Goal: Task Accomplishment & Management: Manage account settings

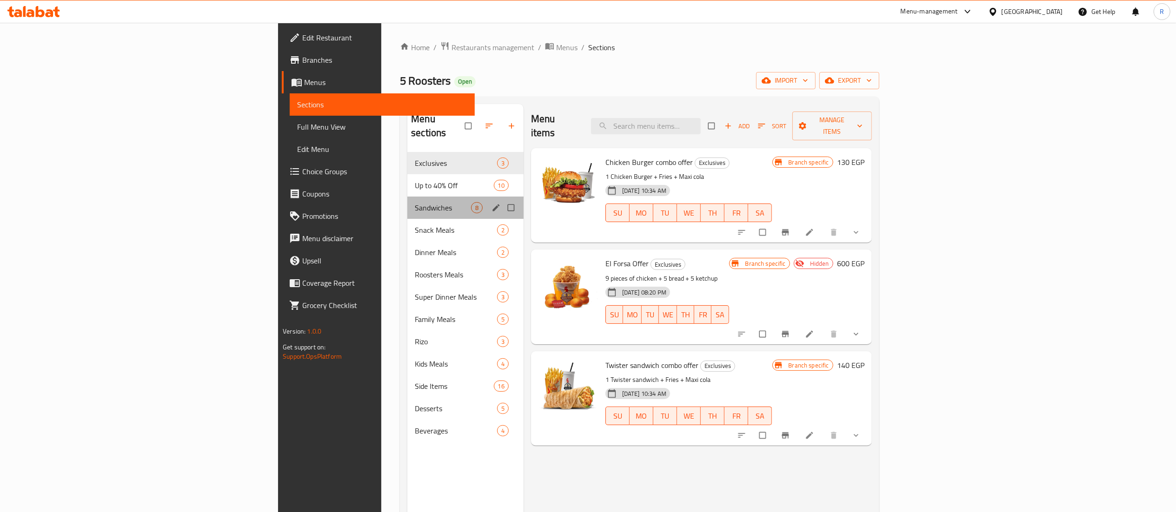
click at [407, 197] on div "Sandwiches 8" at bounding box center [465, 208] width 116 height 22
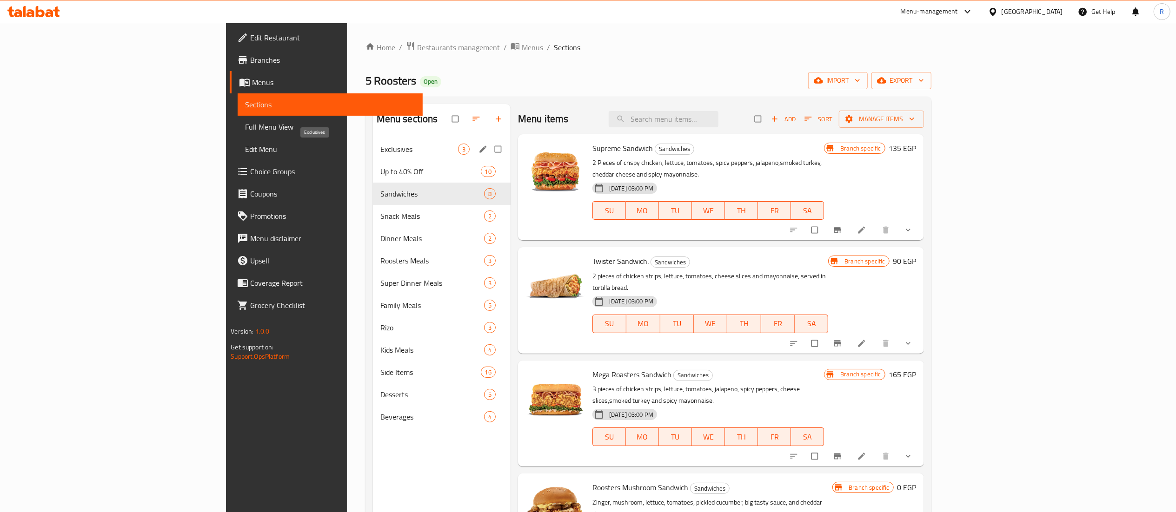
click at [380, 152] on span "Exclusives" at bounding box center [419, 149] width 78 height 11
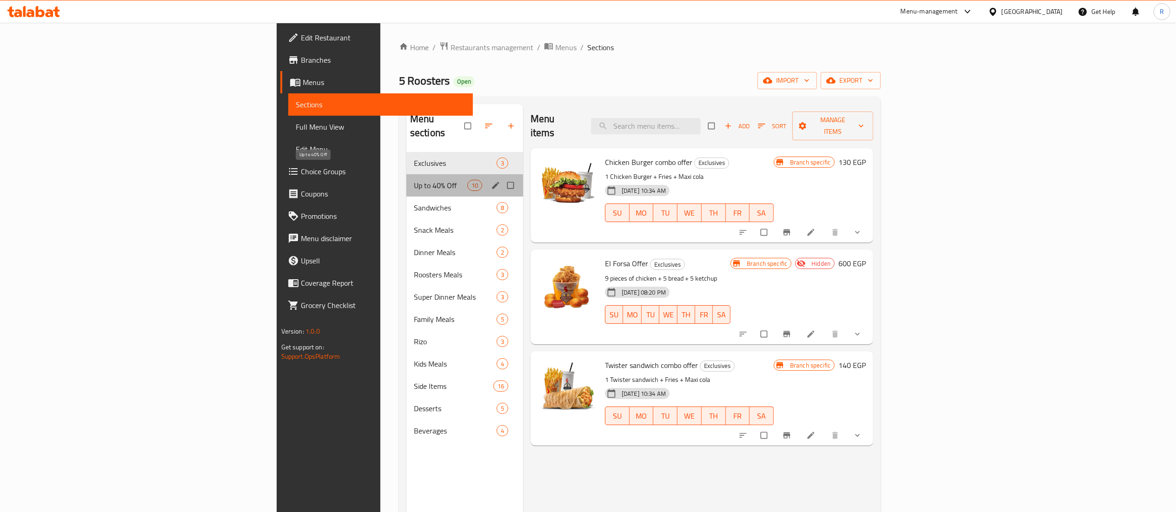
click at [414, 180] on span "Up to 40% Off" at bounding box center [440, 185] width 53 height 11
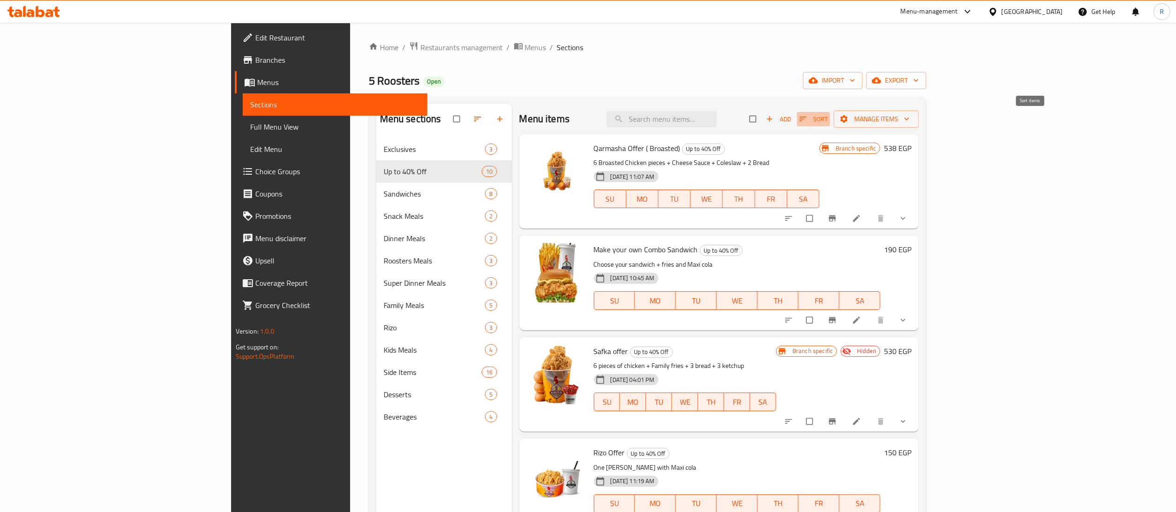
click at [828, 118] on span "Sort" at bounding box center [813, 119] width 28 height 11
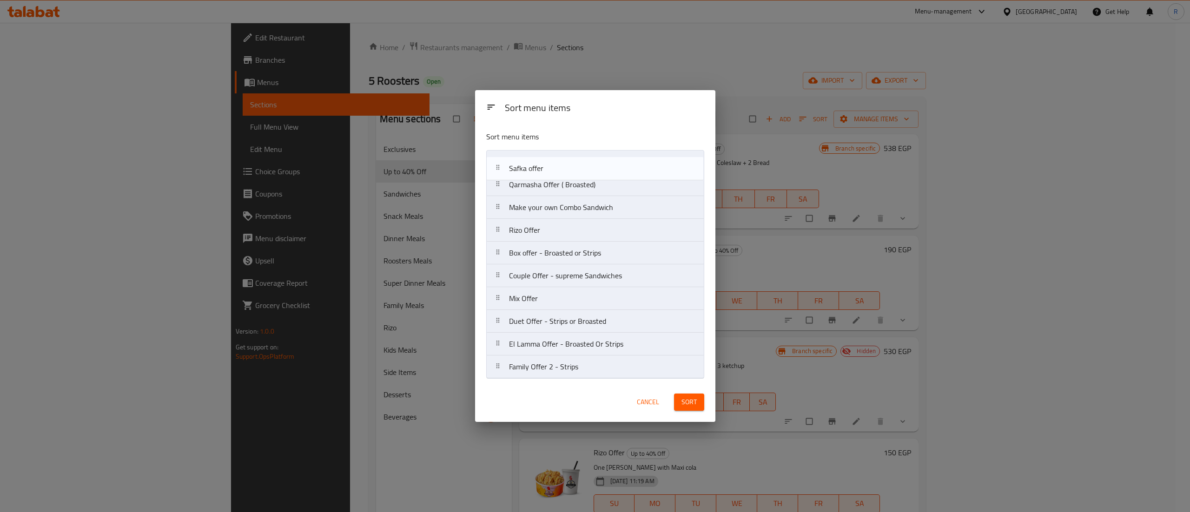
drag, startPoint x: 592, startPoint y: 217, endPoint x: 592, endPoint y: 175, distance: 41.9
click at [592, 175] on nav "Qarmasha Offer ( Broasted) Make your own Combo Sandwich Safka offer [PERSON_NAM…" at bounding box center [595, 264] width 218 height 229
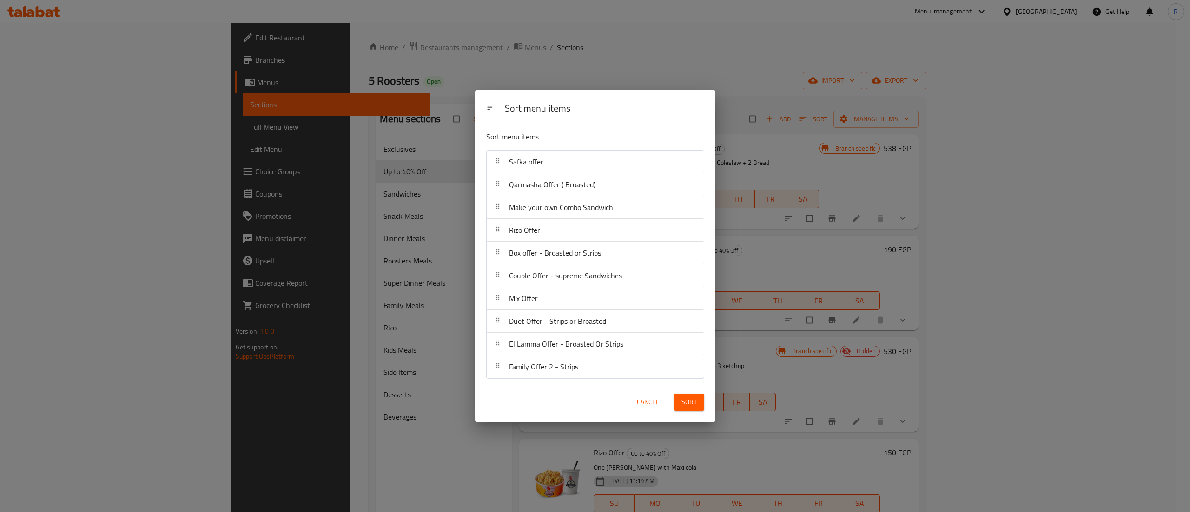
click at [689, 397] on span "Sort" at bounding box center [689, 403] width 15 height 12
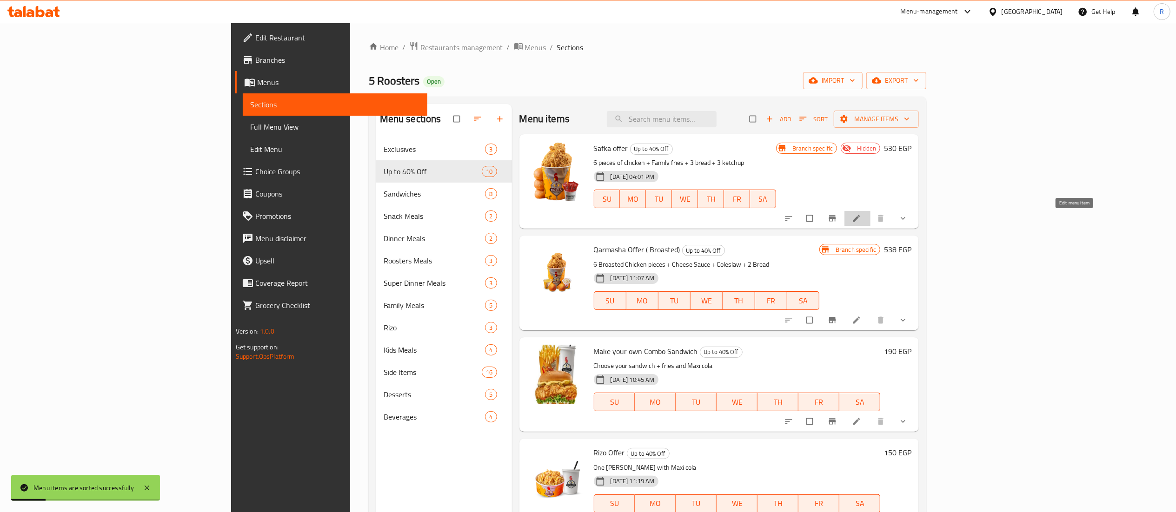
click at [861, 215] on icon at bounding box center [856, 218] width 9 height 9
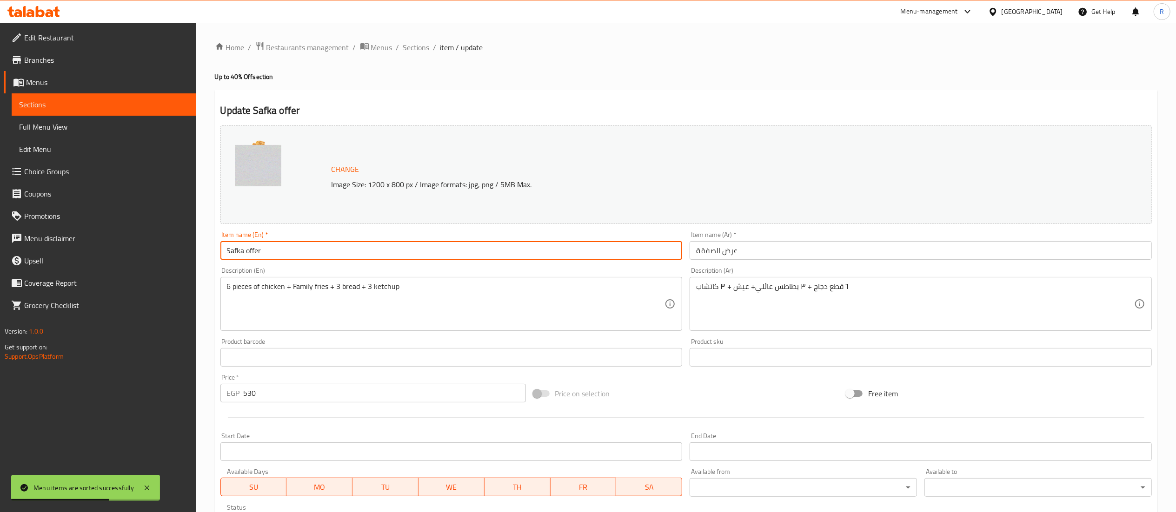
click at [233, 250] on input "Safka offer" at bounding box center [451, 250] width 462 height 19
type input "Sa3ada Offer"
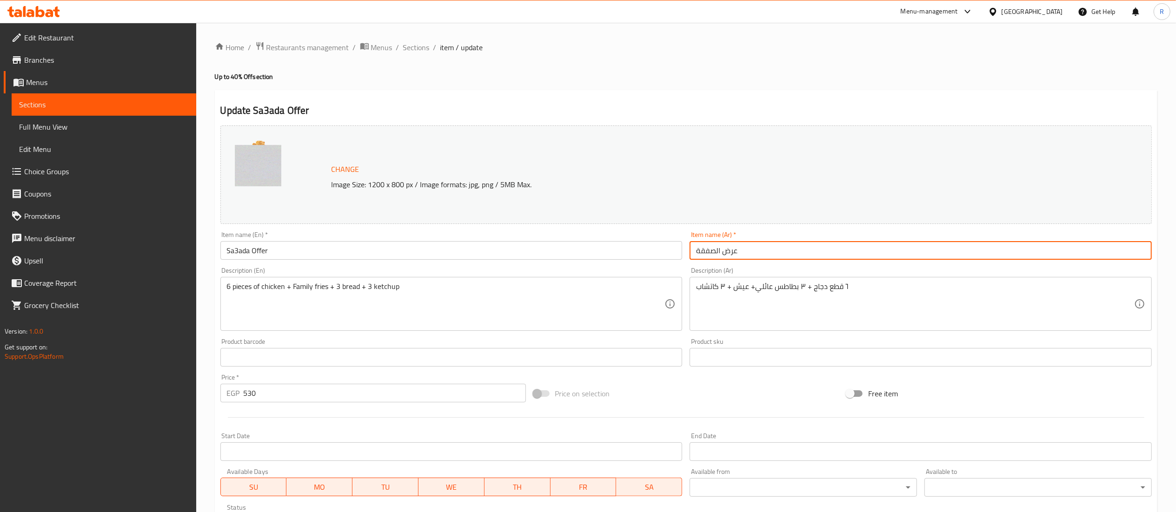
click at [705, 246] on input "عرض الصفقة" at bounding box center [921, 250] width 462 height 19
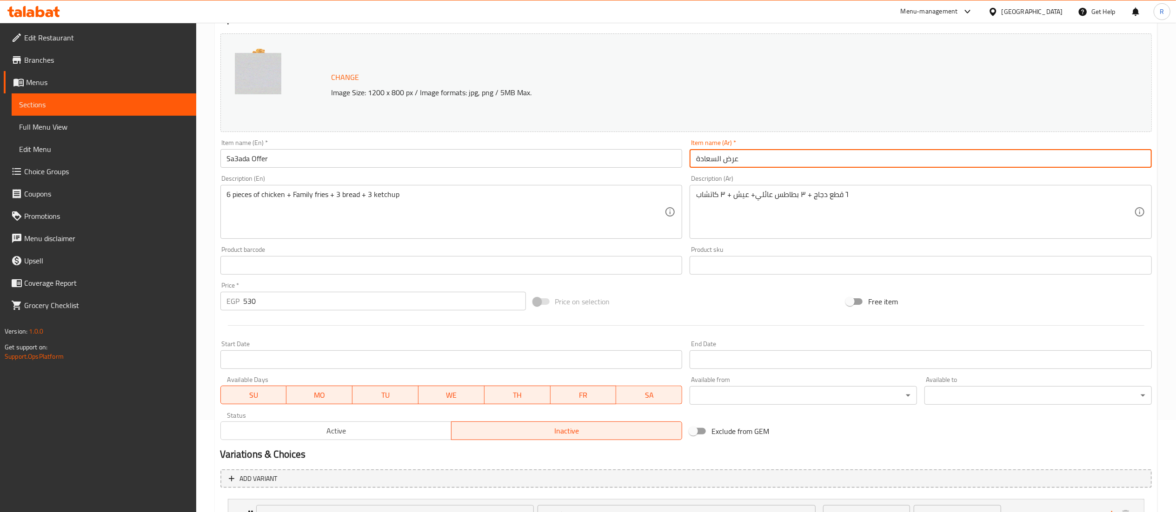
scroll to position [289, 0]
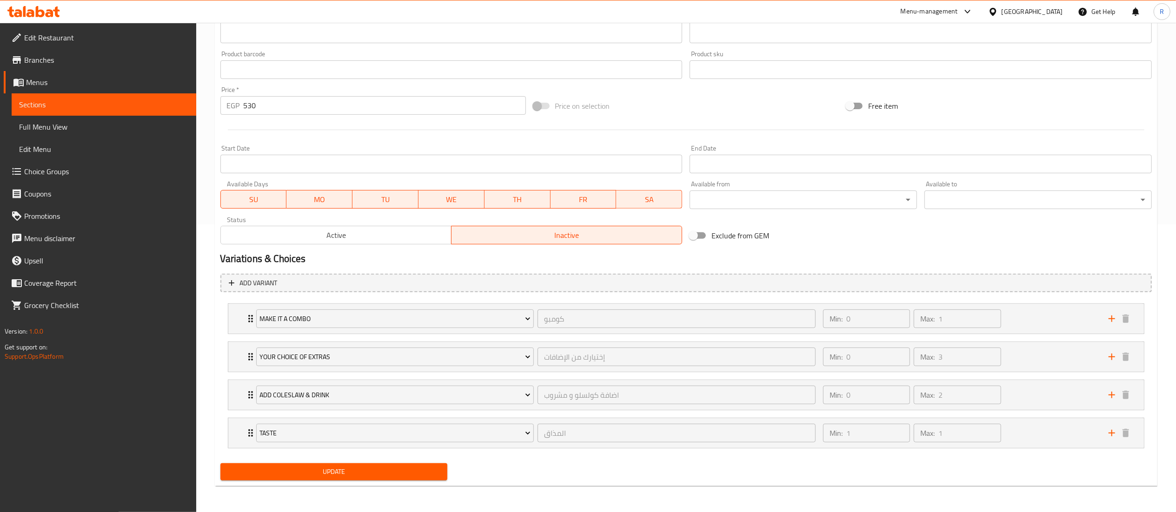
type input "عرض السعادة"
click at [370, 475] on span "Update" at bounding box center [334, 472] width 213 height 12
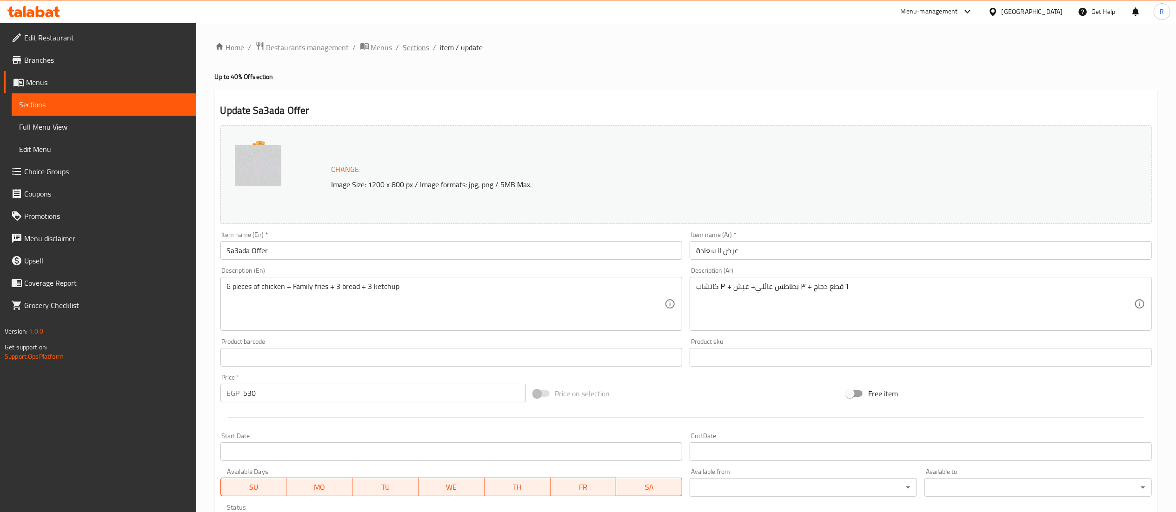
click at [405, 49] on span "Sections" at bounding box center [416, 47] width 27 height 11
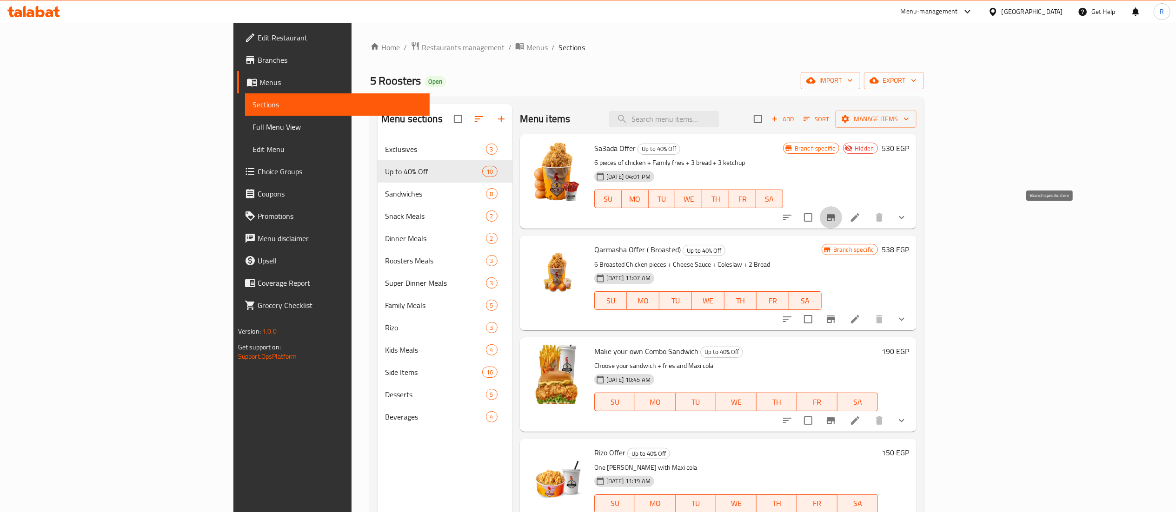
click at [837, 219] on icon "Branch-specific-item" at bounding box center [830, 217] width 11 height 11
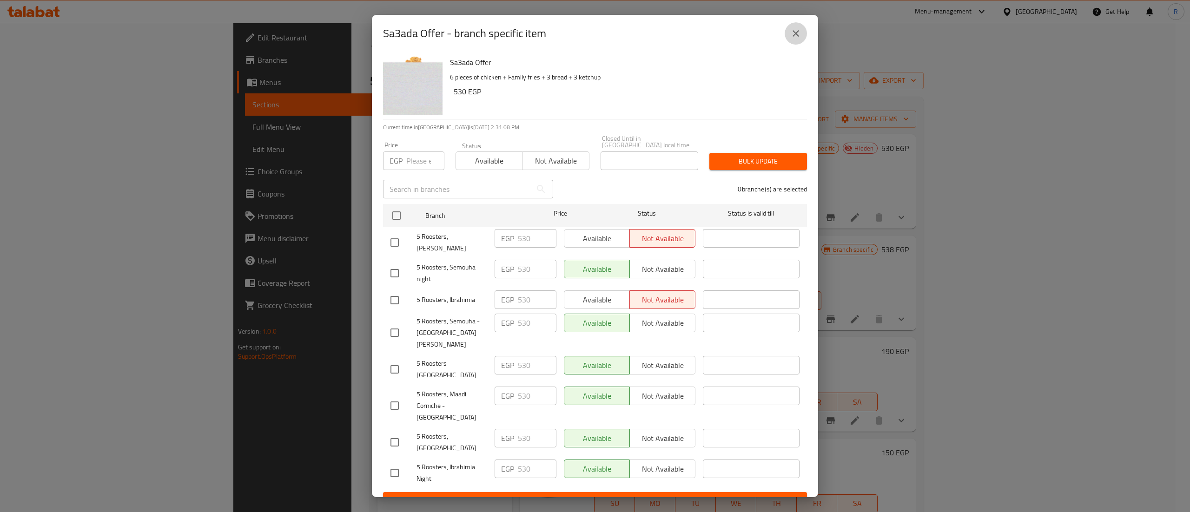
click at [791, 39] on icon "close" at bounding box center [796, 33] width 11 height 11
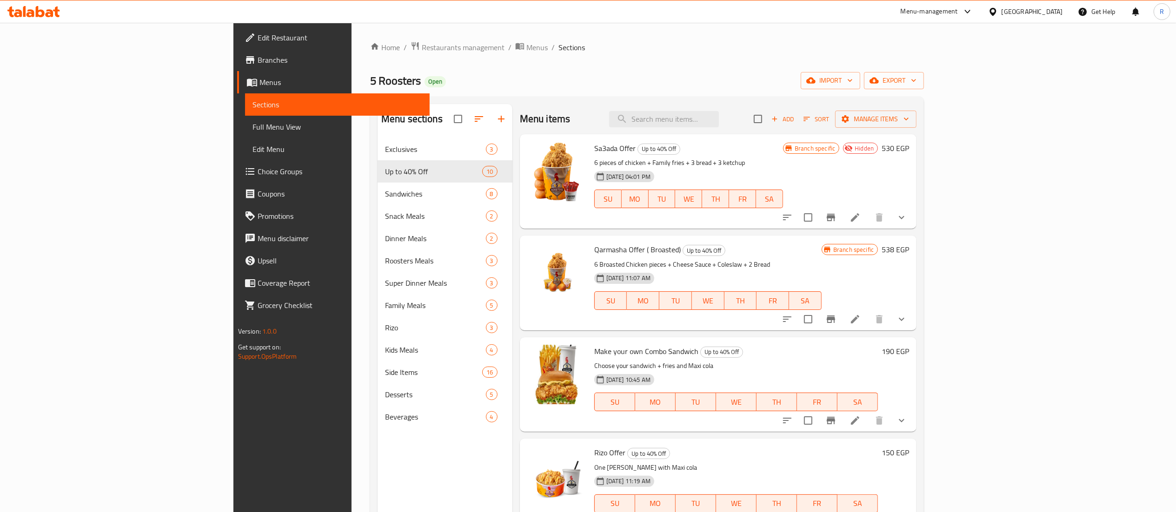
click at [594, 143] on span "Sa3ada Offer" at bounding box center [614, 148] width 41 height 14
copy span "Sa3ada"
click at [861, 214] on icon at bounding box center [855, 217] width 11 height 11
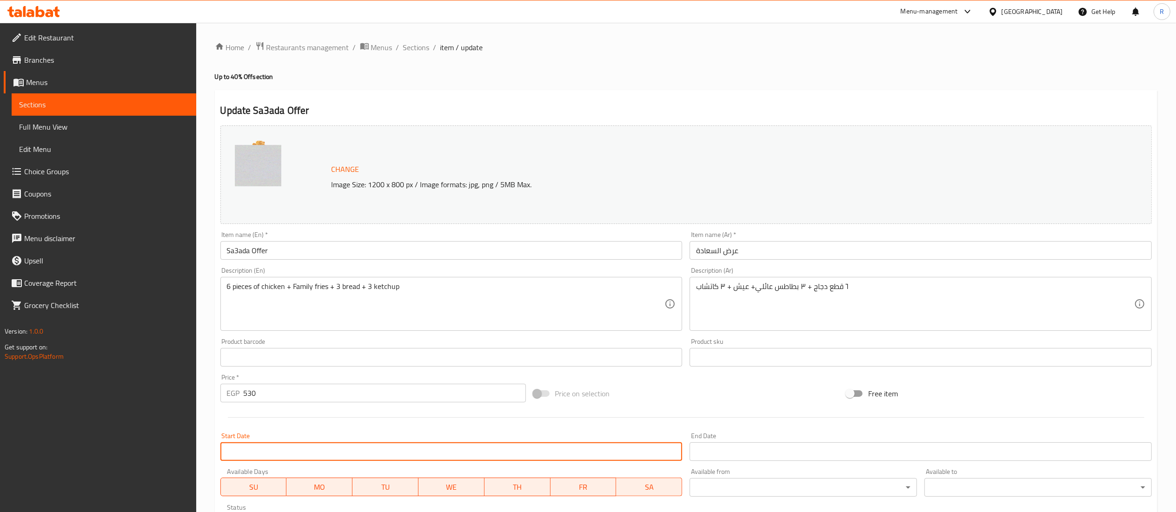
click at [384, 455] on input "Start Date" at bounding box center [451, 452] width 462 height 19
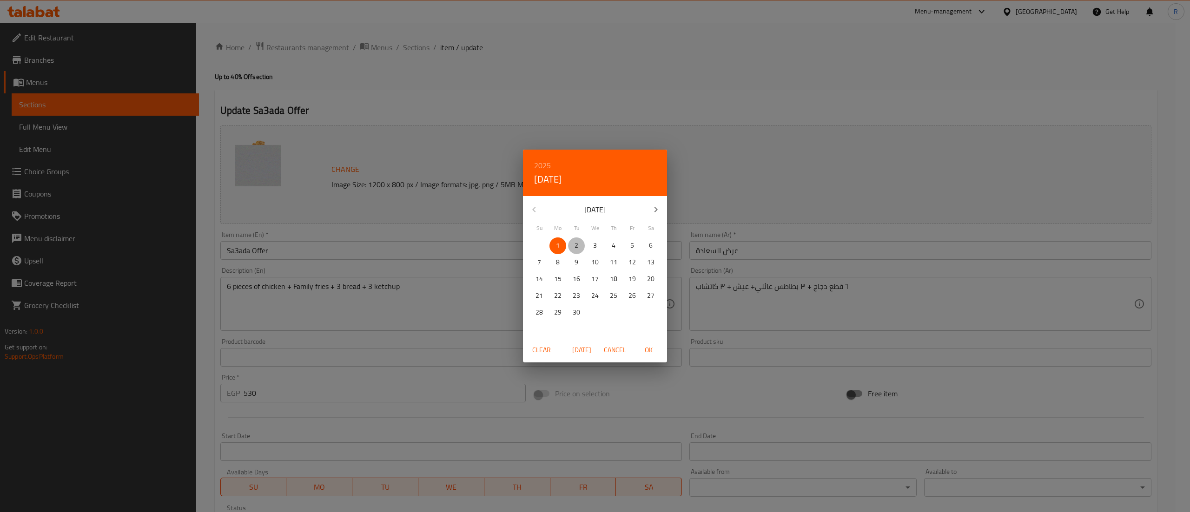
click at [575, 243] on p "2" at bounding box center [577, 246] width 4 height 12
click at [483, 398] on div "2025 Tue, Sep [DATE] Mo Tu We Th Fr Sa 31 1 2 3 4 5 6 7 8 9 10 11 12 13 14 15 1…" at bounding box center [595, 256] width 1190 height 512
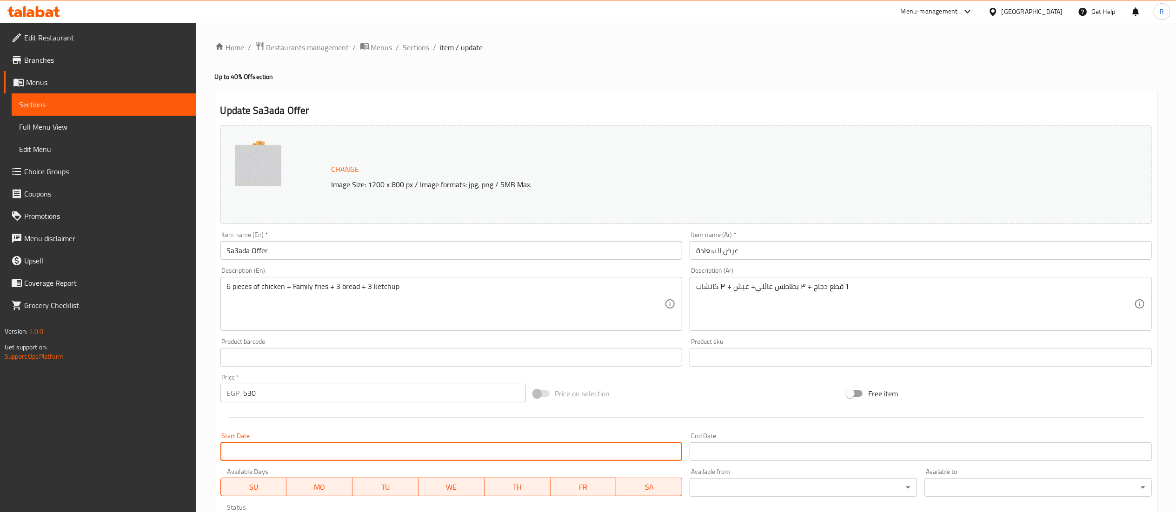
click at [519, 452] on input "Start Date" at bounding box center [451, 452] width 462 height 19
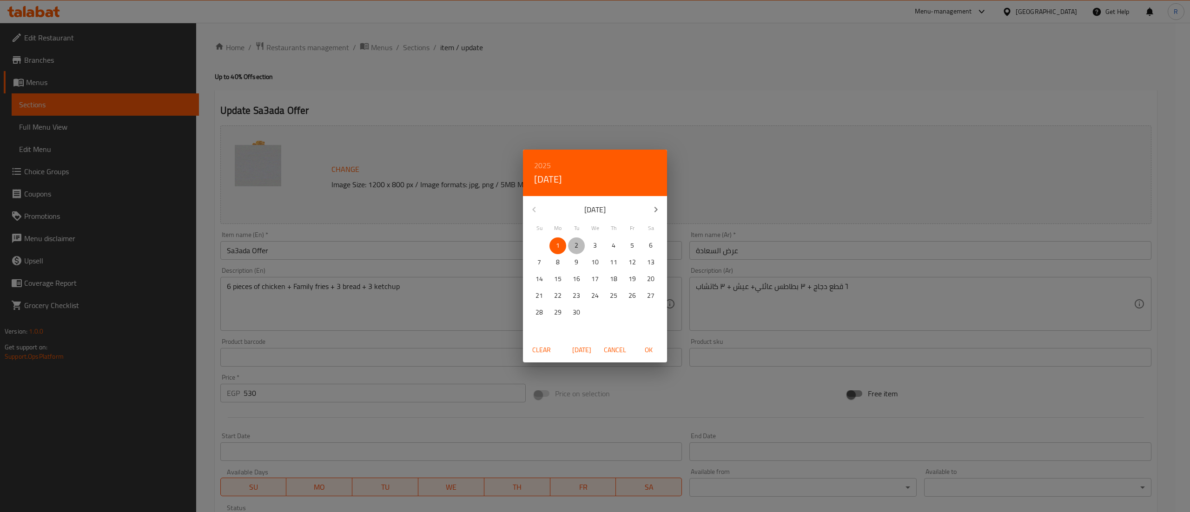
click at [573, 245] on span "2" at bounding box center [576, 246] width 17 height 12
click at [651, 349] on span "OK" at bounding box center [649, 351] width 22 height 12
type input "[DATE]"
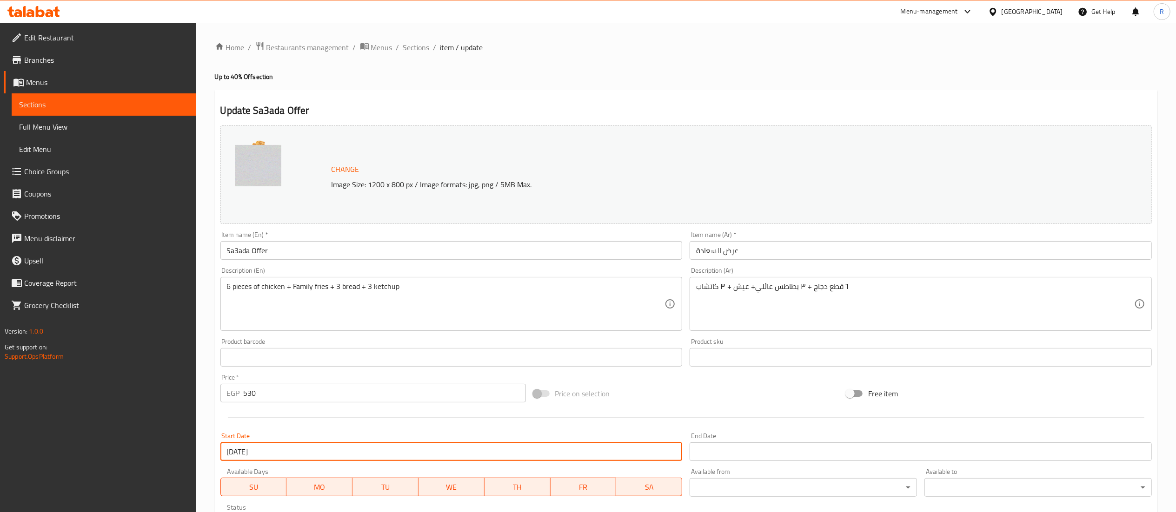
scroll to position [289, 0]
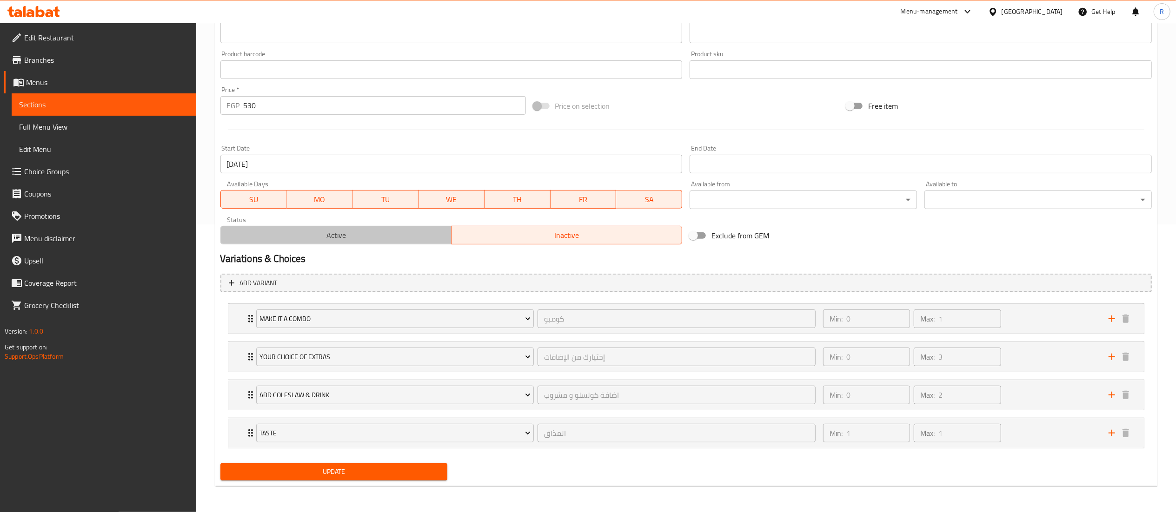
click at [415, 234] on span "Active" at bounding box center [336, 235] width 223 height 13
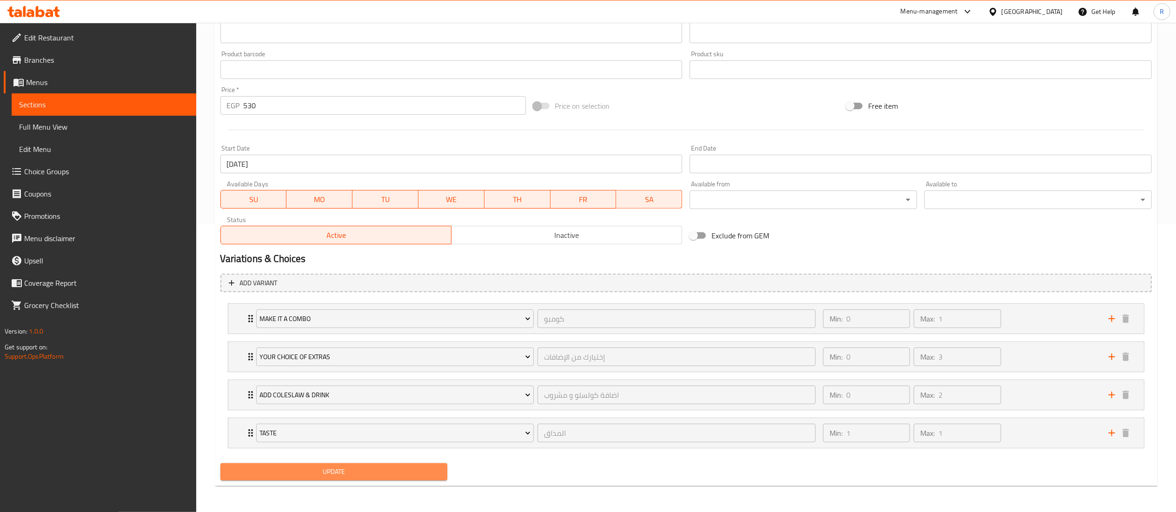
click at [409, 478] on span "Update" at bounding box center [334, 472] width 213 height 12
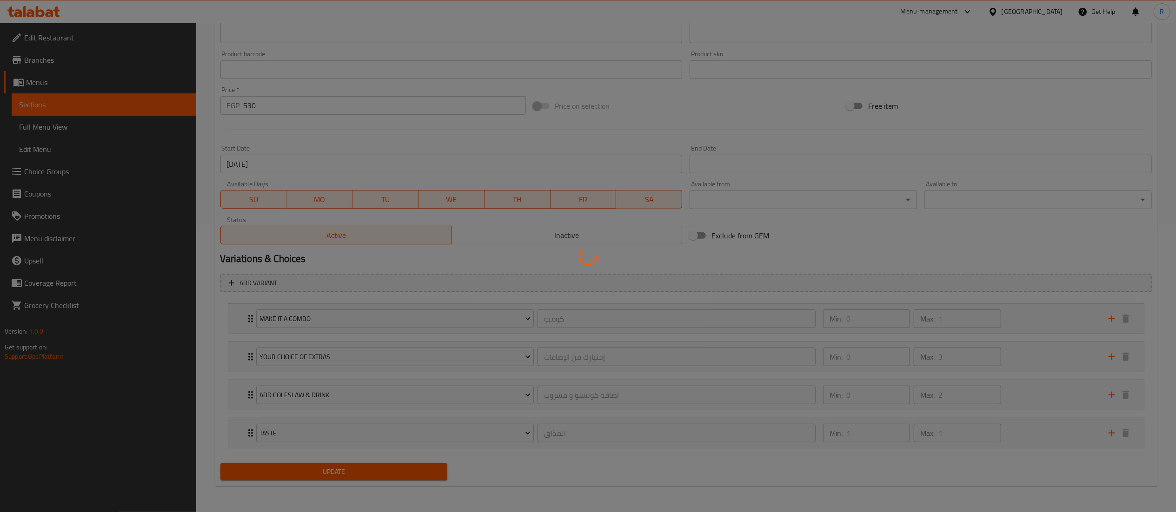
scroll to position [0, 0]
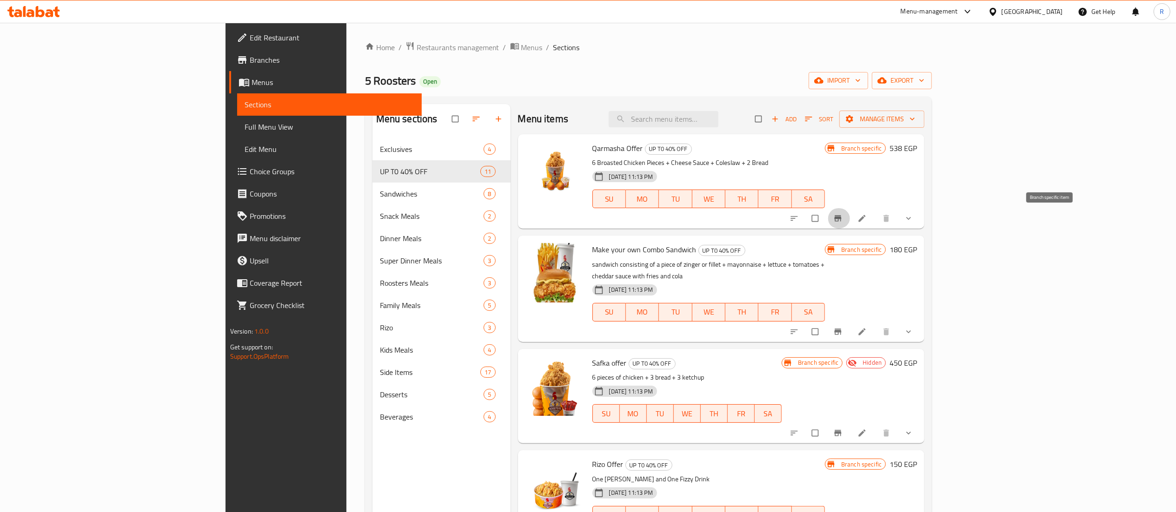
click at [842, 219] on icon "Branch-specific-item" at bounding box center [838, 219] width 7 height 6
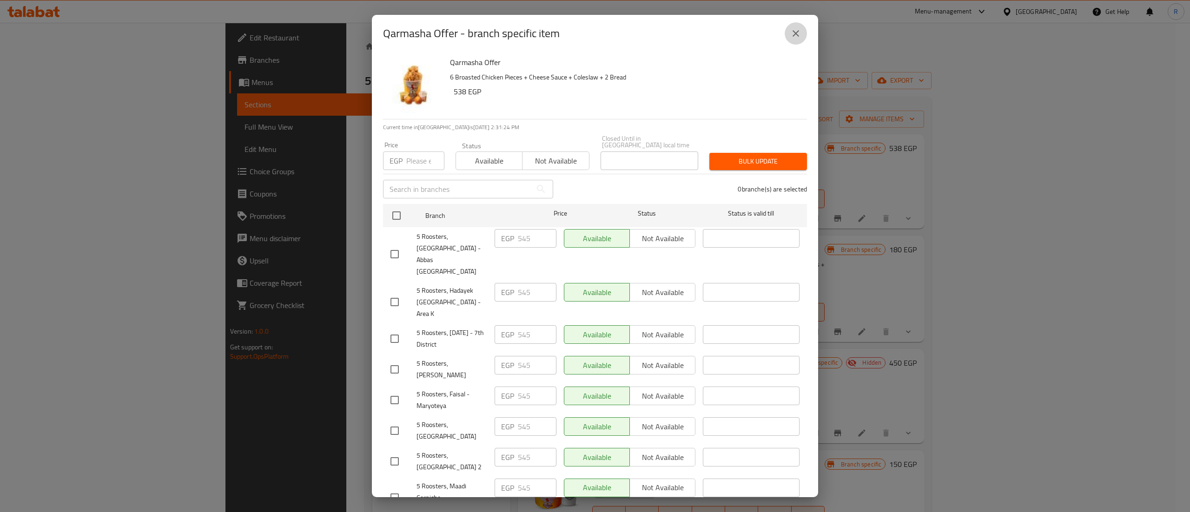
click at [800, 33] on icon "close" at bounding box center [796, 33] width 11 height 11
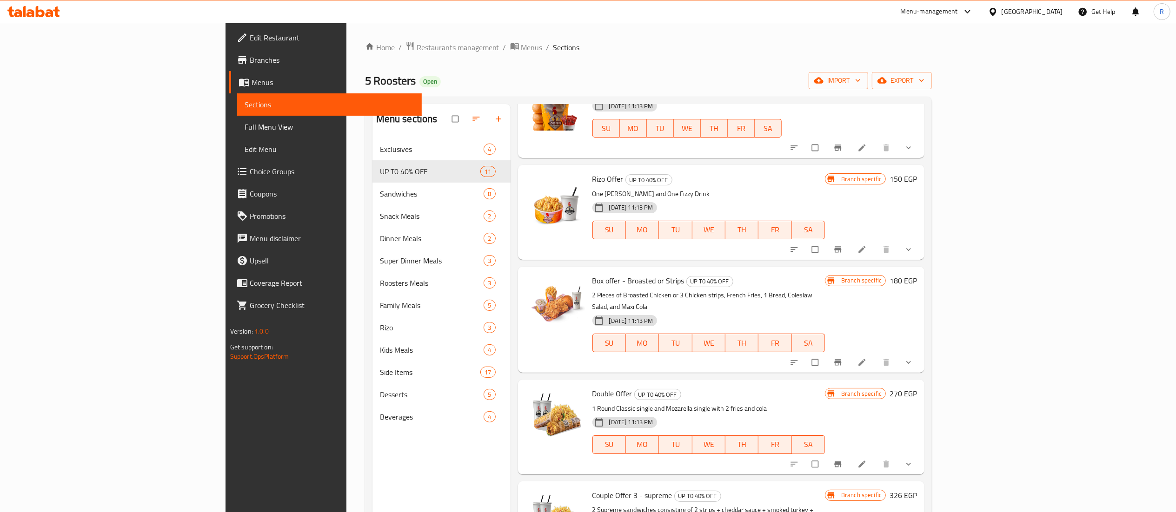
scroll to position [287, 0]
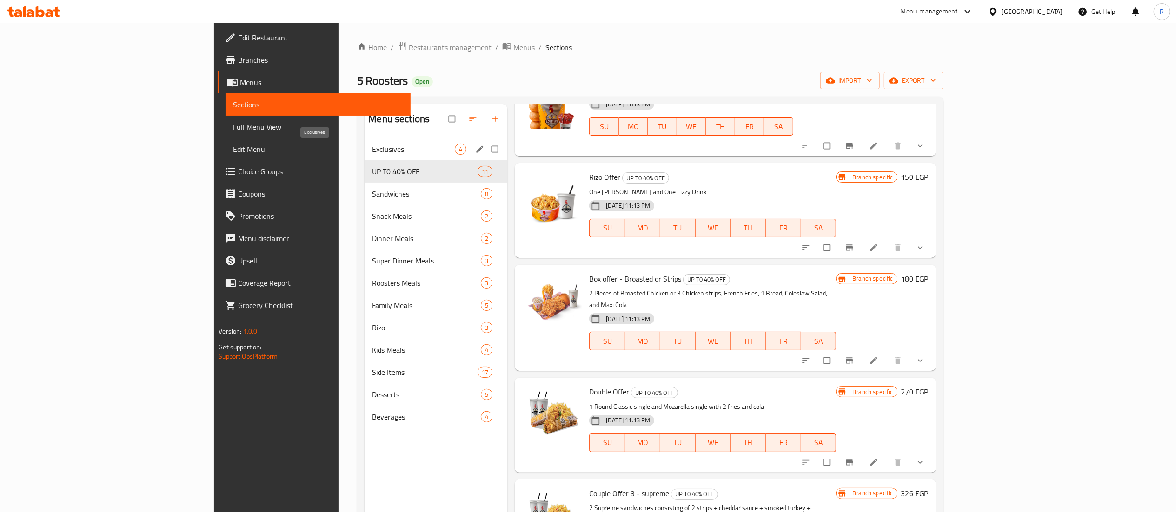
click at [372, 149] on span "Exclusives" at bounding box center [413, 149] width 83 height 11
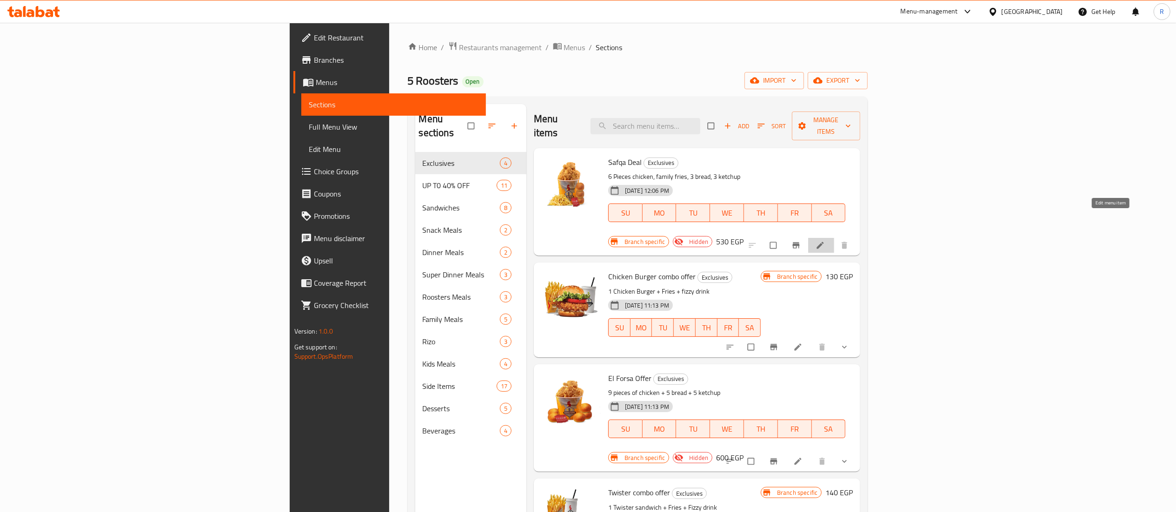
click at [825, 241] on icon at bounding box center [820, 245] width 9 height 9
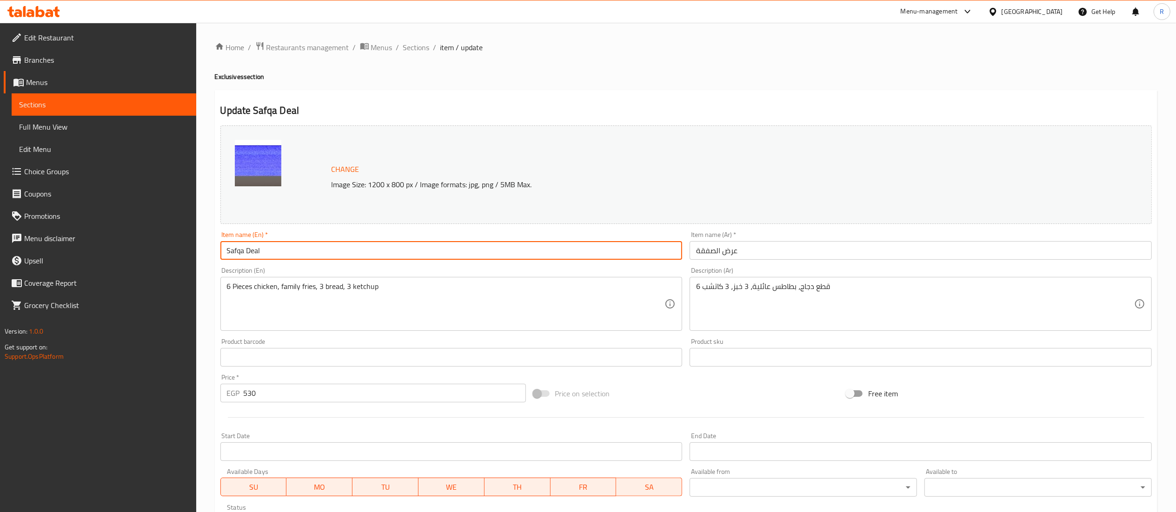
click at [235, 254] on input "Safqa Deal" at bounding box center [451, 250] width 462 height 19
paste input "3ad"
click at [260, 251] on input "Sa3ada Deal" at bounding box center [451, 250] width 462 height 19
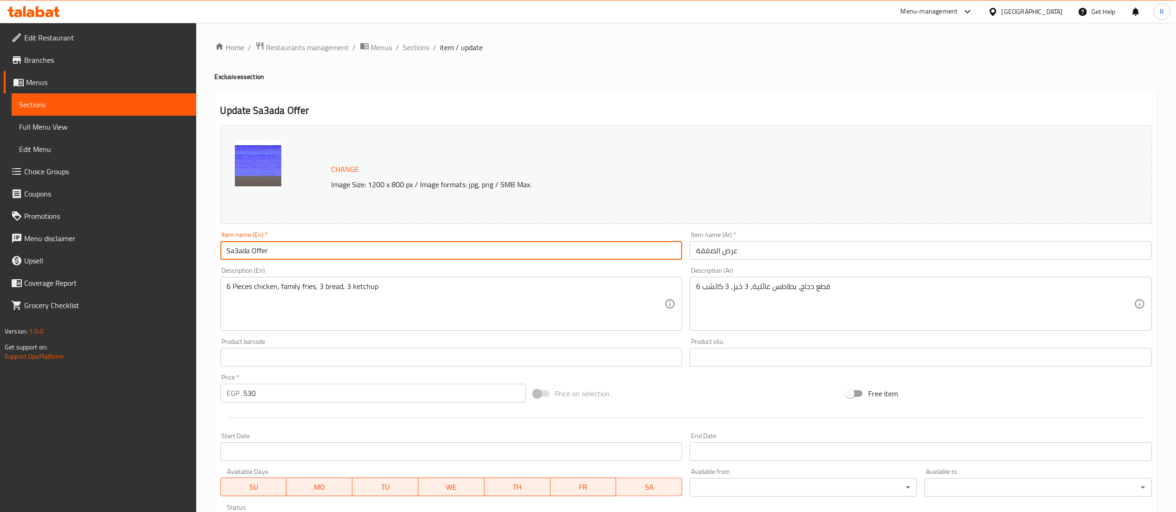
type input "Sa3ada Offer"
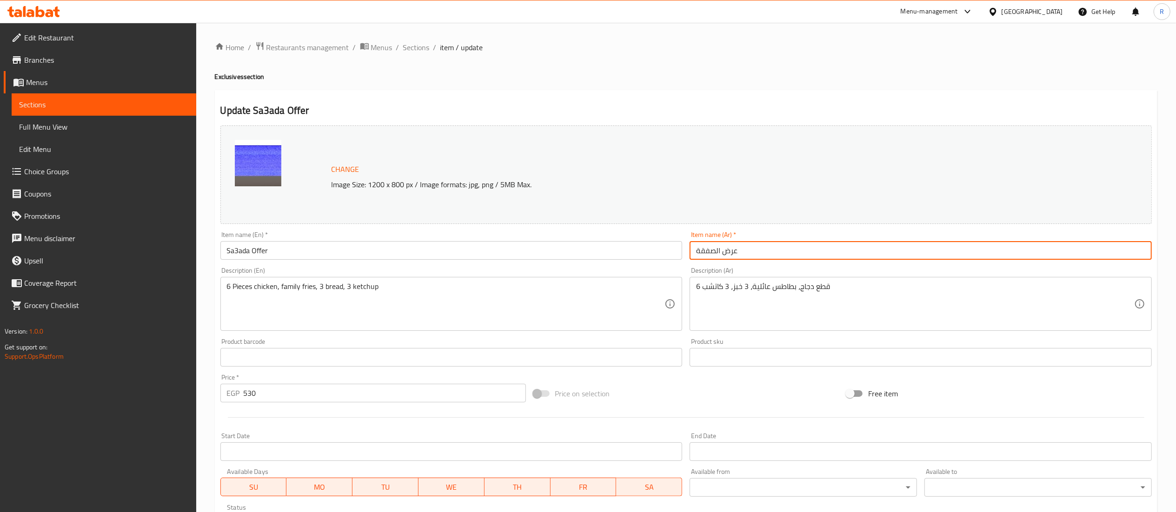
click at [701, 252] on input "عرض الصفقة" at bounding box center [921, 250] width 462 height 19
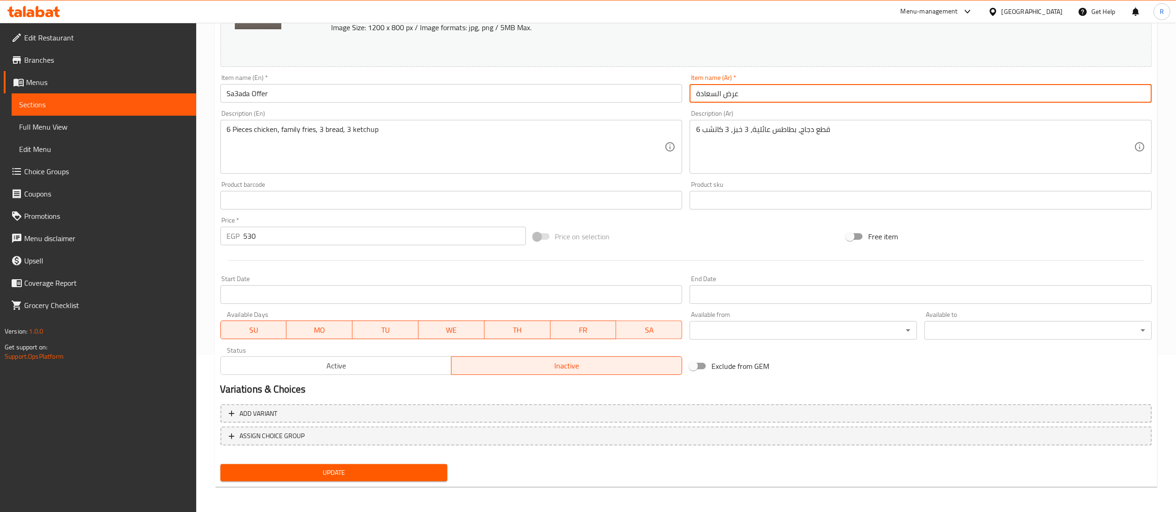
type input "عرض السعادة"
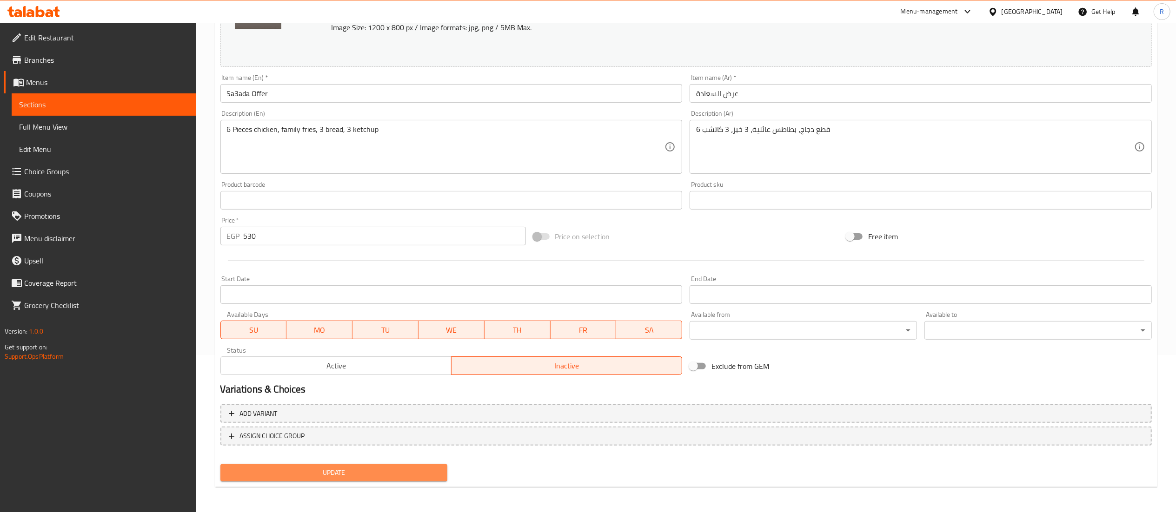
click at [385, 474] on span "Update" at bounding box center [334, 473] width 213 height 12
click at [297, 478] on span "Update" at bounding box center [334, 473] width 213 height 12
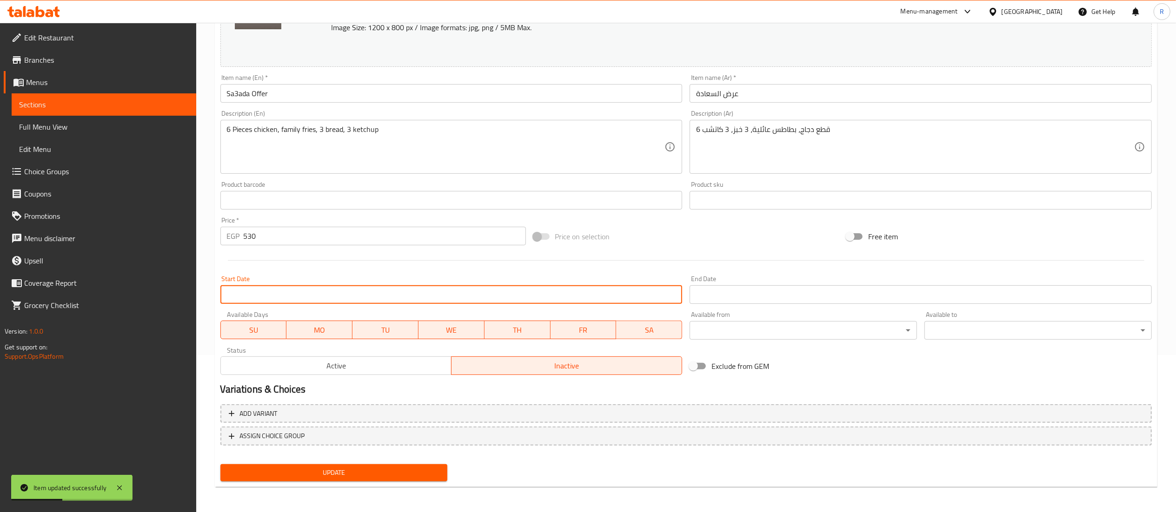
click at [624, 290] on input "Start Date" at bounding box center [451, 295] width 462 height 19
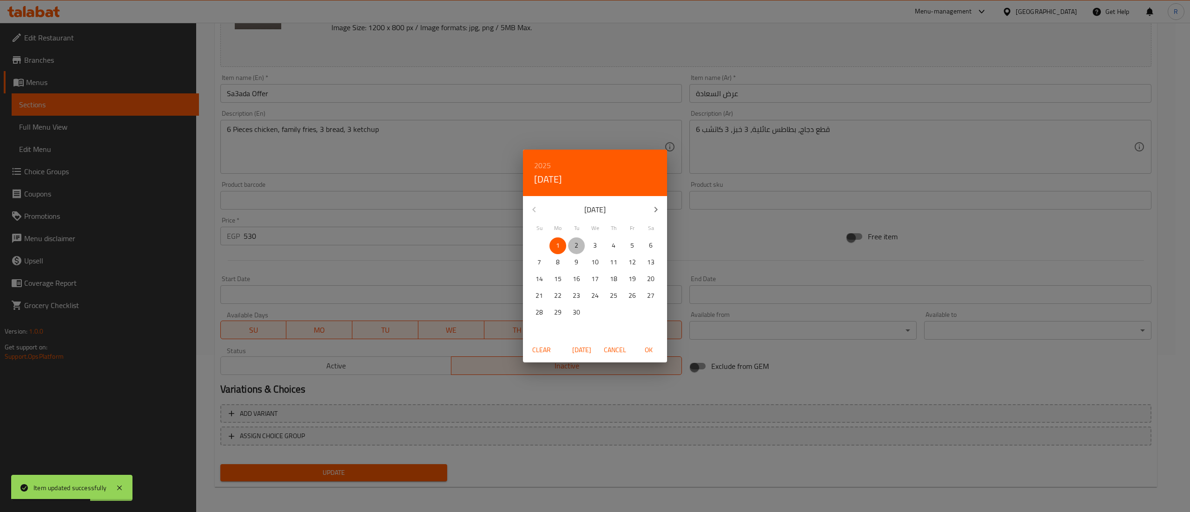
click at [580, 243] on span "2" at bounding box center [576, 246] width 17 height 12
click at [652, 348] on span "OK" at bounding box center [649, 351] width 22 height 12
type input "[DATE]"
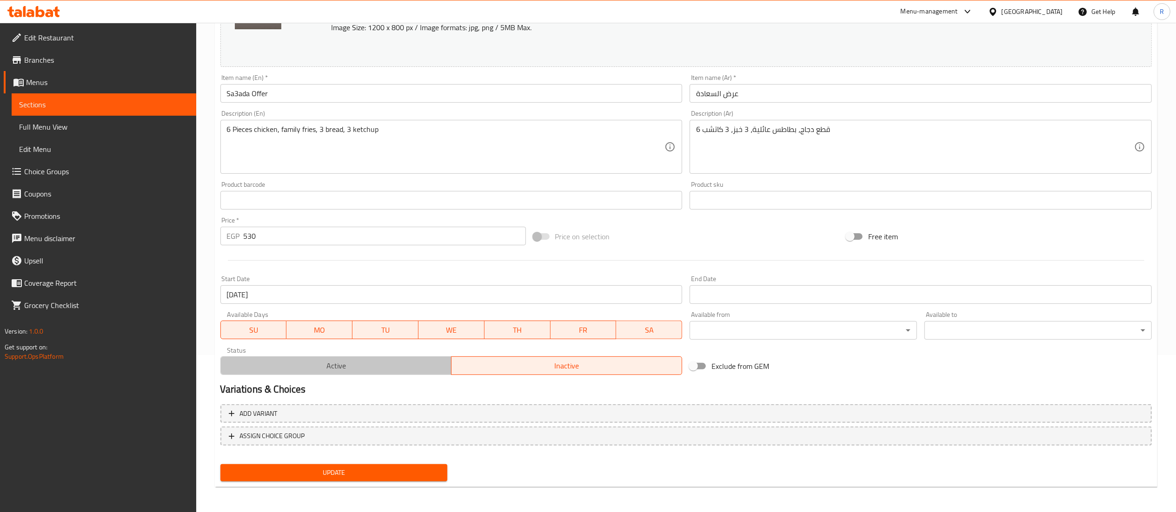
click at [413, 369] on span "Active" at bounding box center [336, 365] width 223 height 13
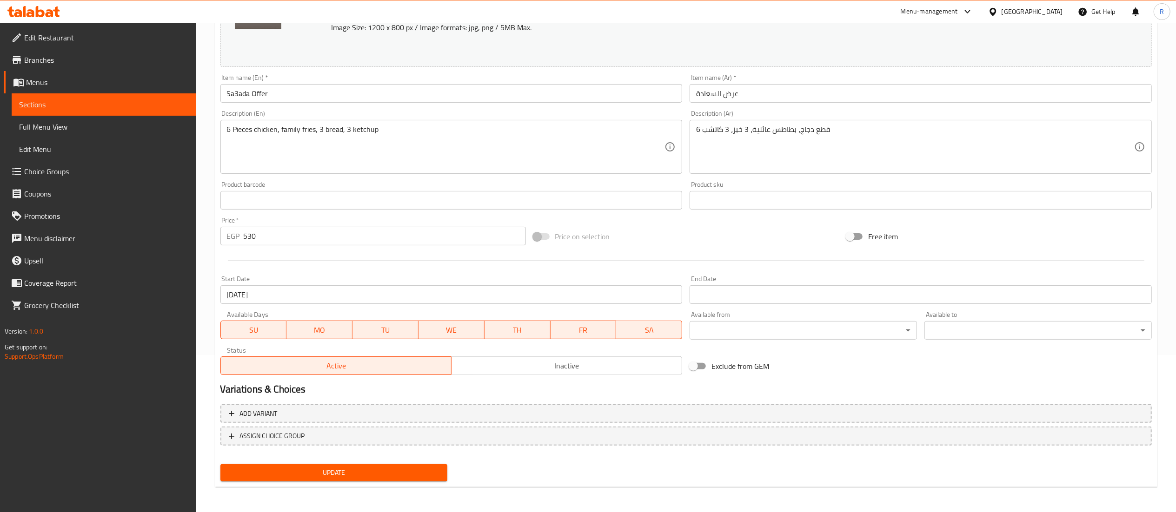
click at [399, 472] on span "Update" at bounding box center [334, 473] width 213 height 12
